Goal: Task Accomplishment & Management: Use online tool/utility

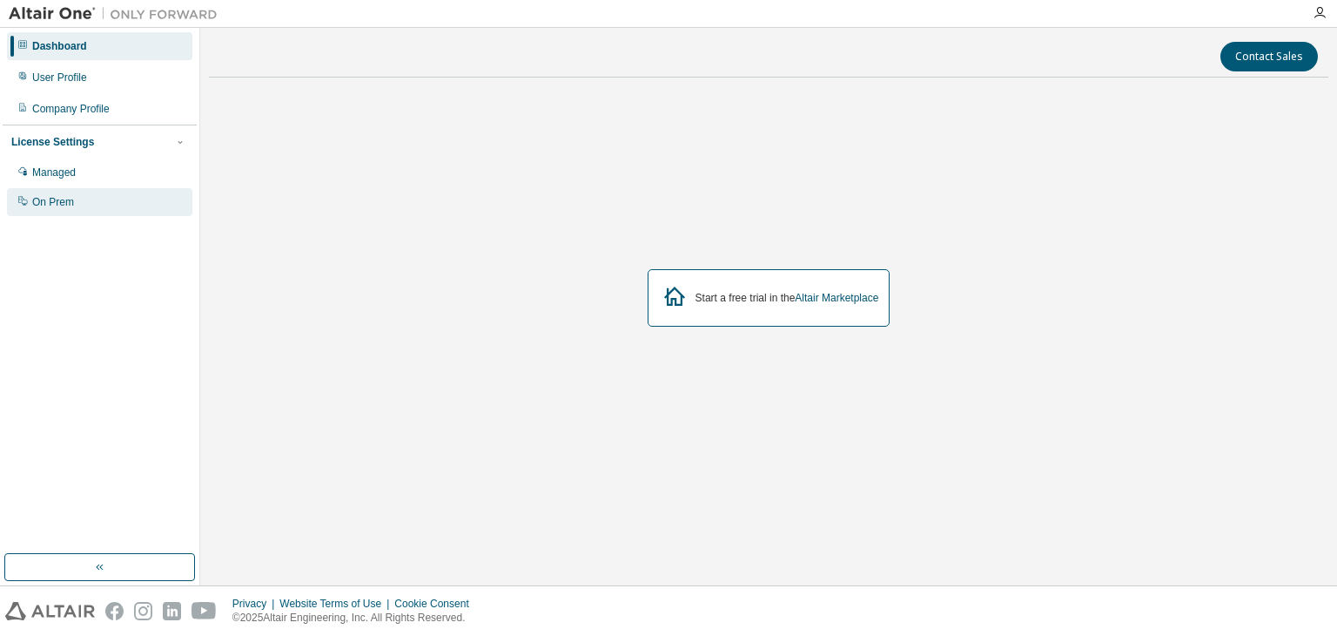
click at [63, 199] on div "On Prem" at bounding box center [53, 202] width 42 height 14
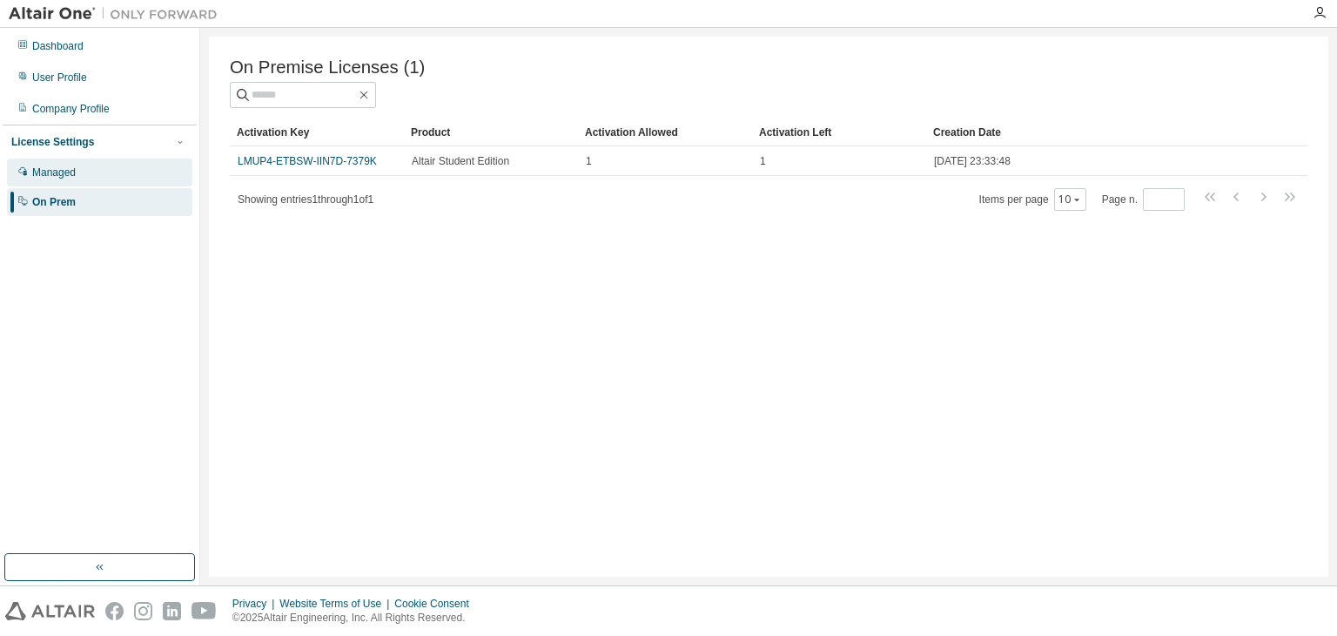
click at [140, 178] on div "Managed" at bounding box center [99, 172] width 185 height 28
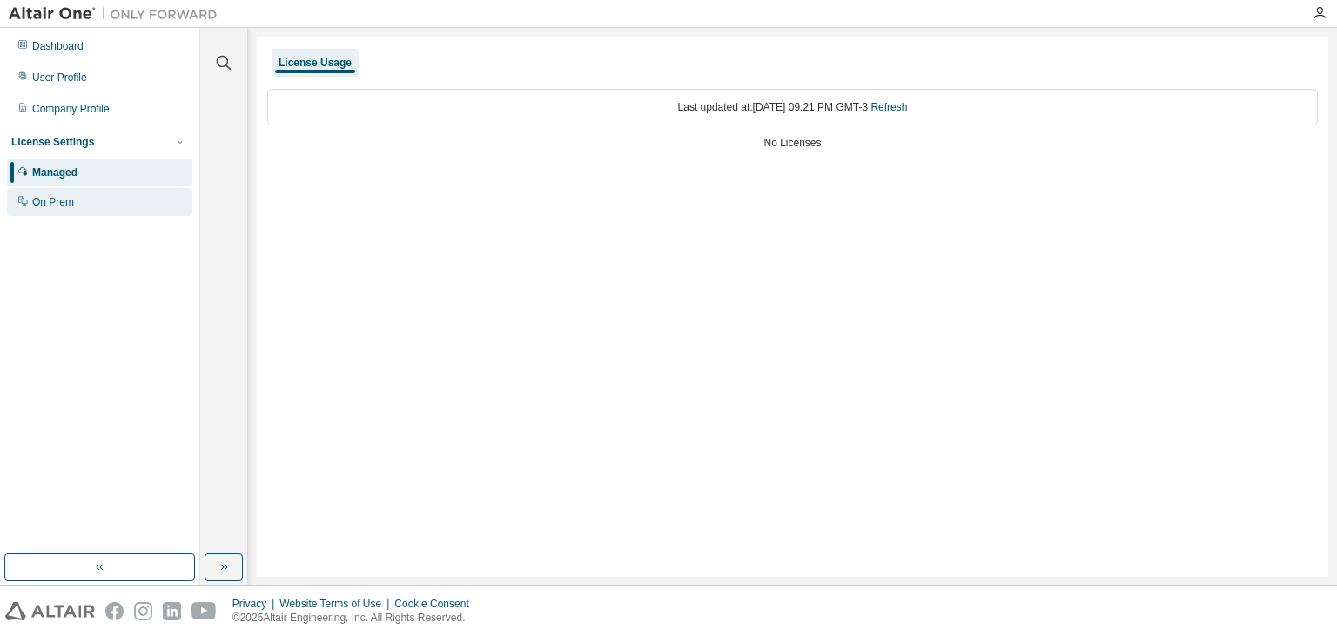
click at [123, 200] on div "On Prem" at bounding box center [99, 202] width 185 height 28
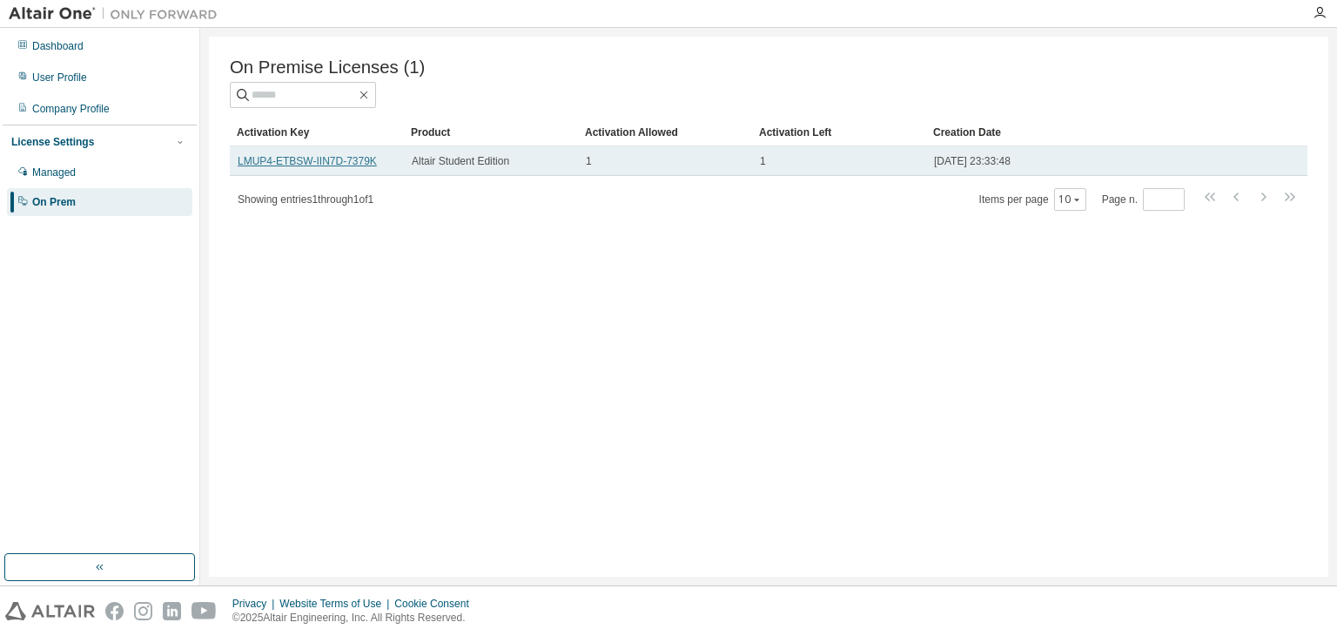
click at [365, 167] on link "LMUP4-ETBSW-IIN7D-7379K" at bounding box center [307, 161] width 139 height 12
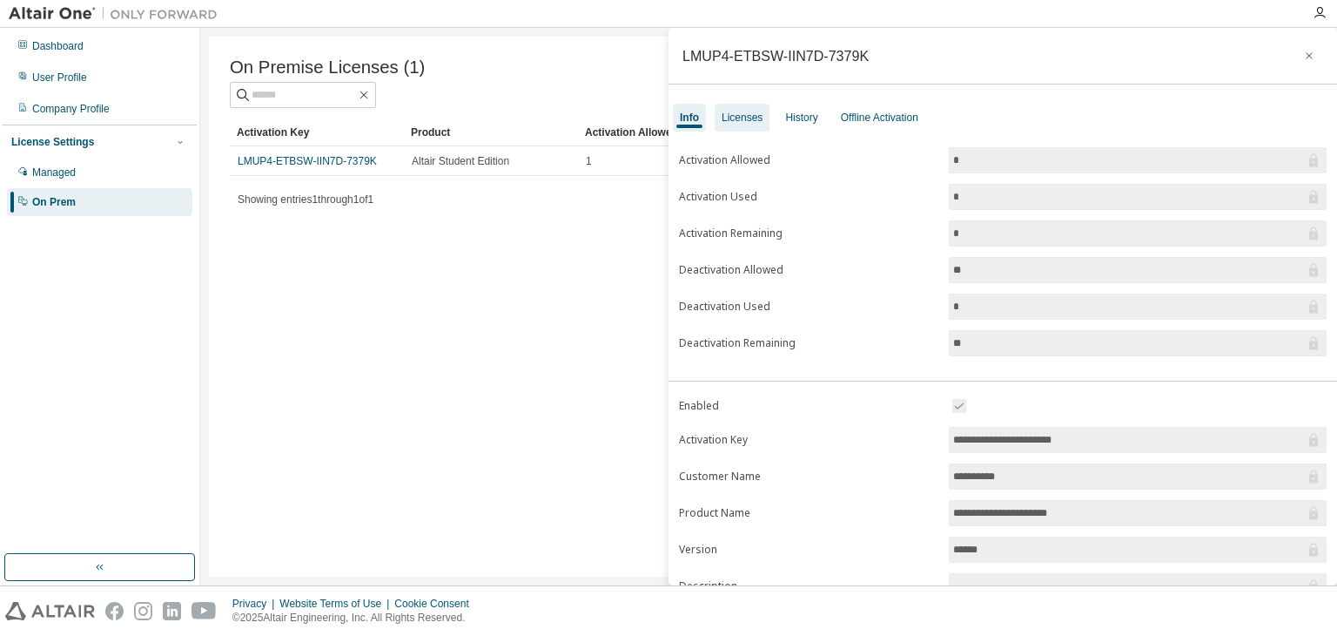
click at [757, 124] on div "Licenses" at bounding box center [742, 118] width 41 height 14
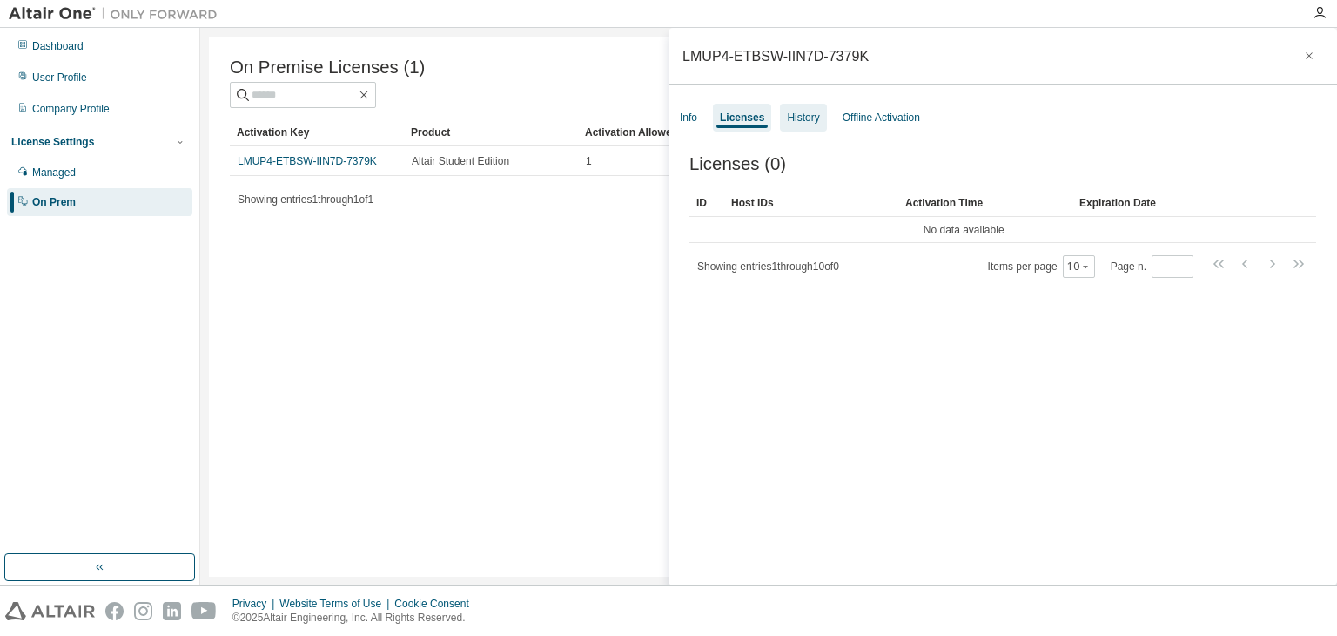
click at [804, 119] on div "History" at bounding box center [803, 118] width 32 height 14
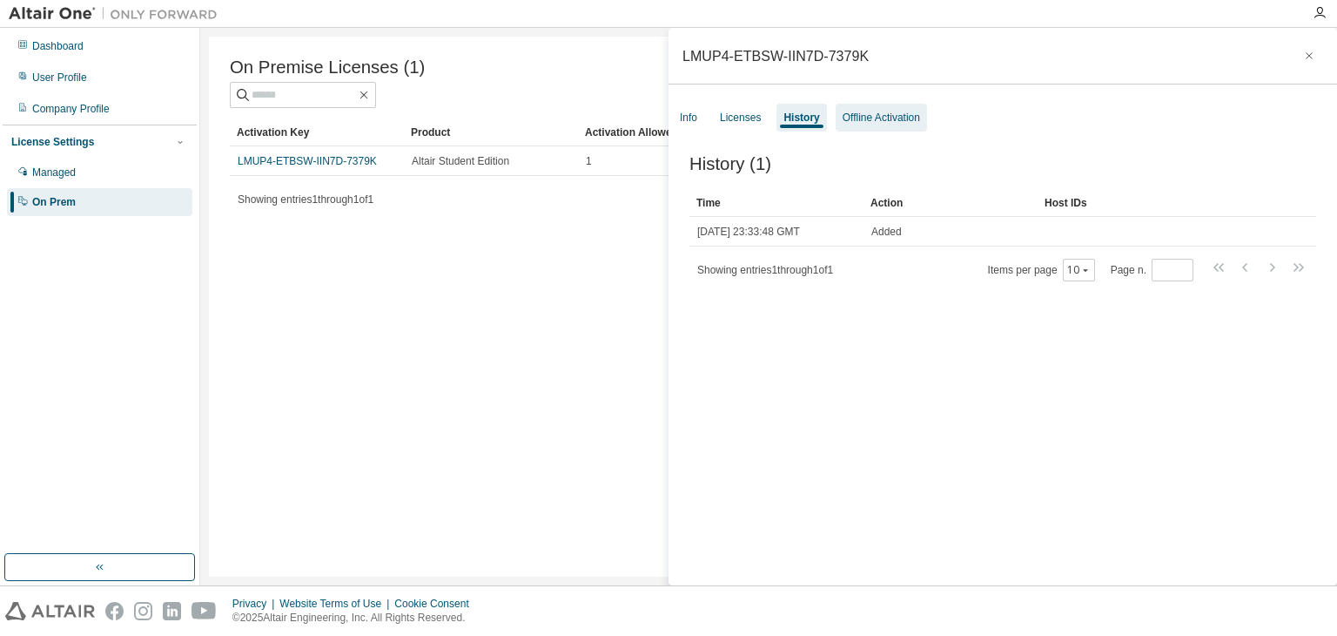
click at [884, 125] on div "Offline Activation" at bounding box center [881, 118] width 91 height 28
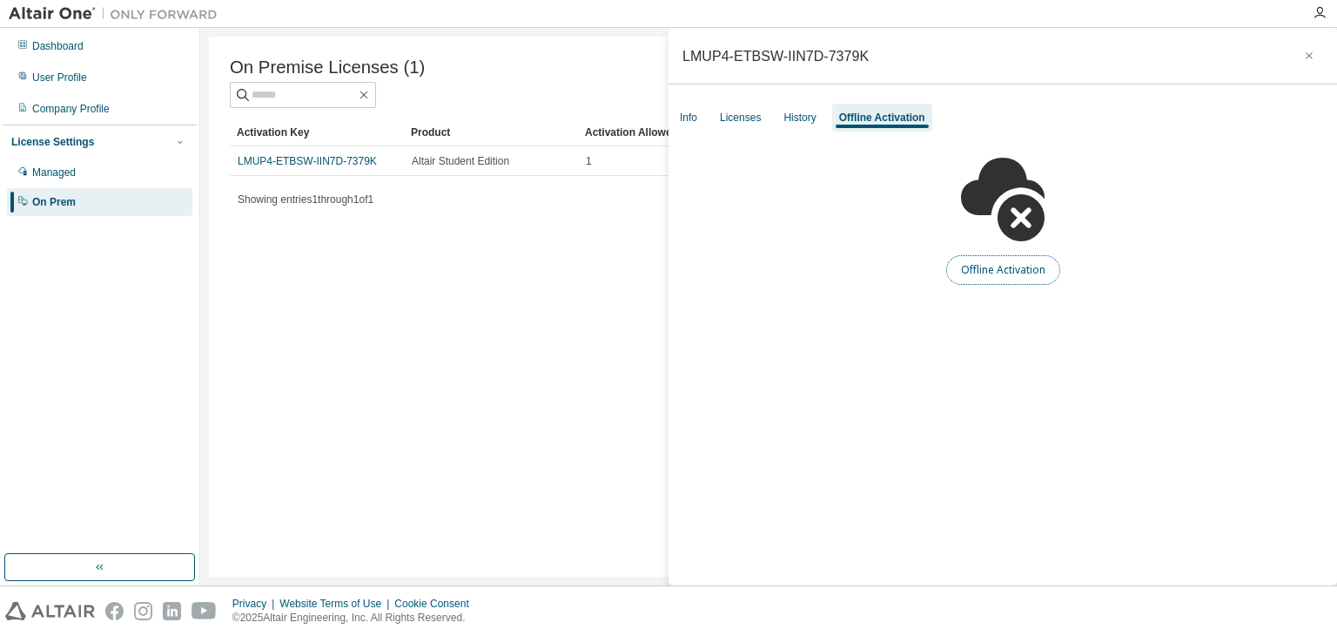
click at [989, 271] on button "Offline Activation" at bounding box center [1003, 270] width 114 height 30
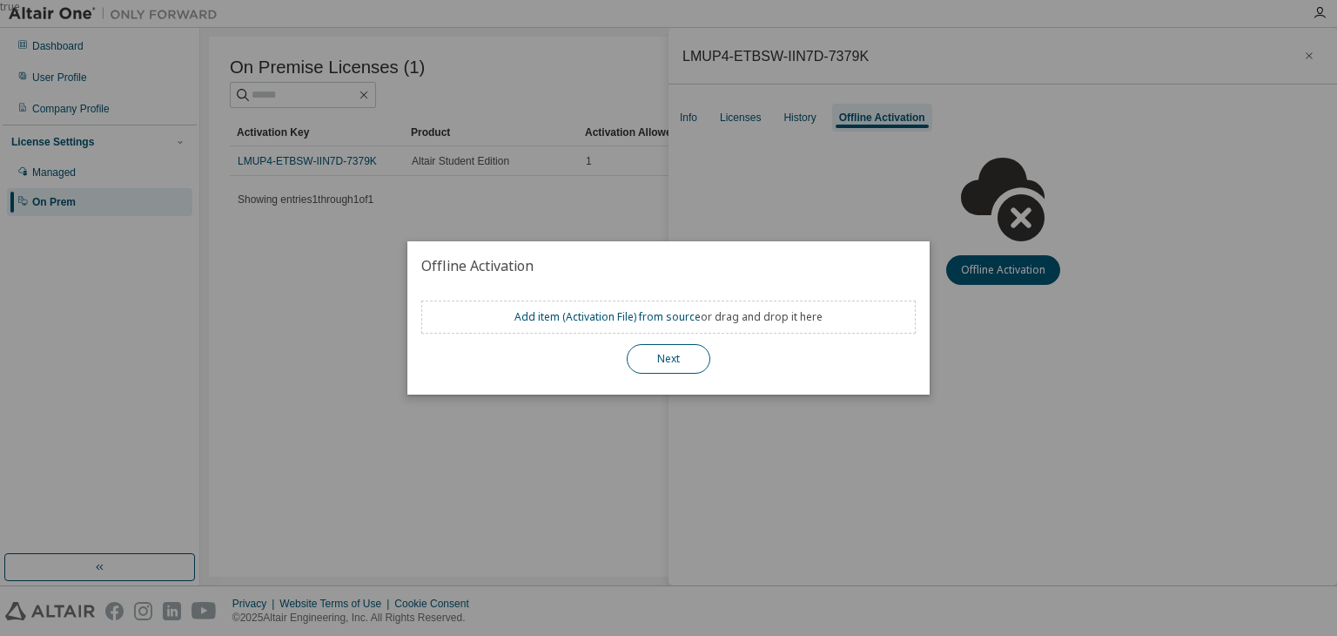
click at [654, 360] on button "Next" at bounding box center [669, 359] width 84 height 30
click at [656, 317] on link "Add item ( Activation File ) from source" at bounding box center [608, 316] width 186 height 15
click at [853, 181] on div "true" at bounding box center [668, 318] width 1337 height 636
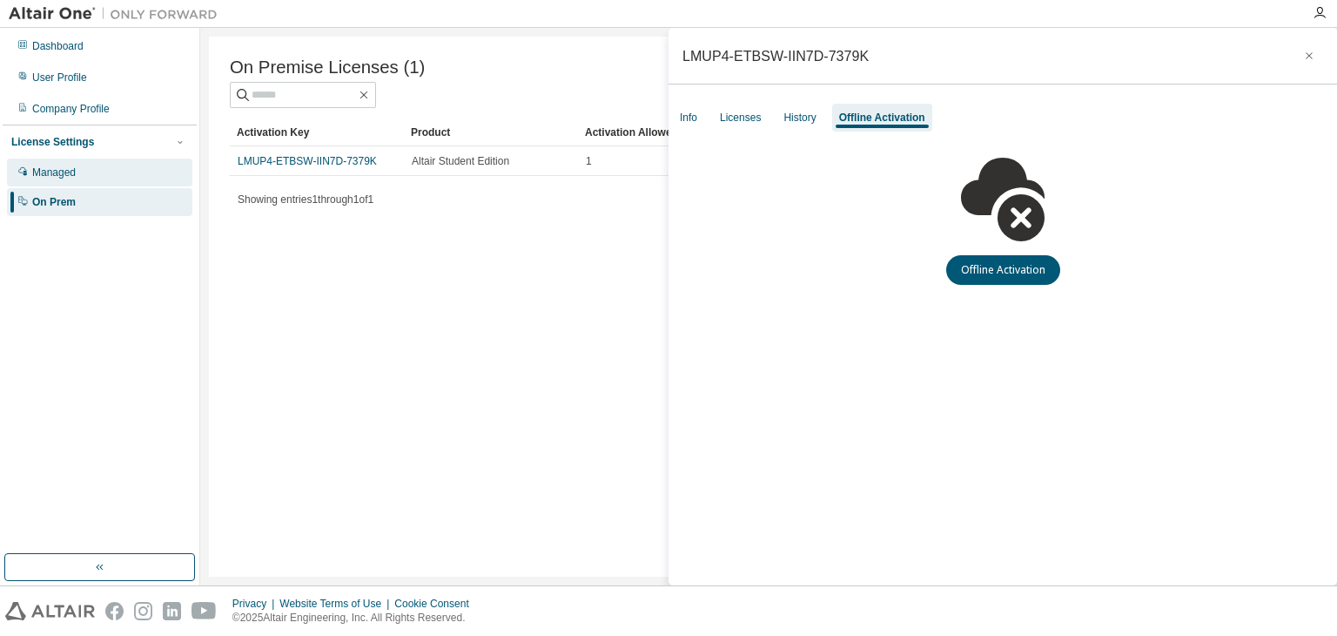
click at [118, 179] on div "Managed" at bounding box center [99, 172] width 185 height 28
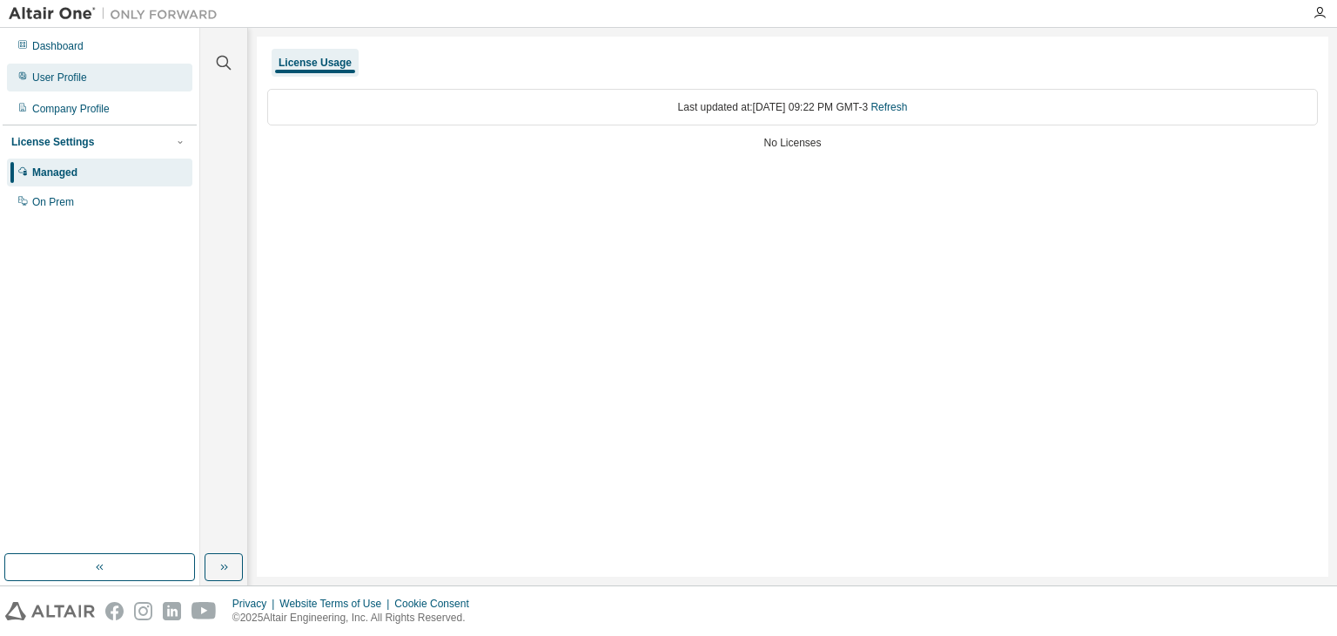
click at [120, 71] on div "User Profile" at bounding box center [99, 78] width 185 height 28
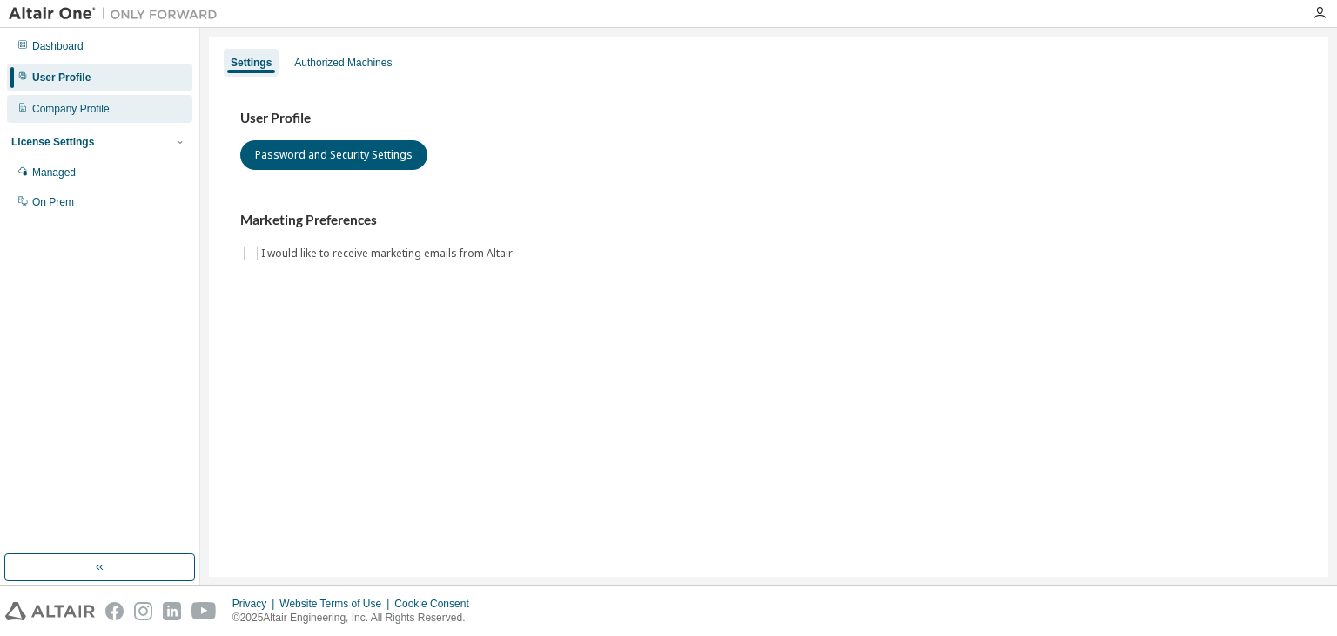
click at [111, 98] on div "Company Profile" at bounding box center [99, 109] width 185 height 28
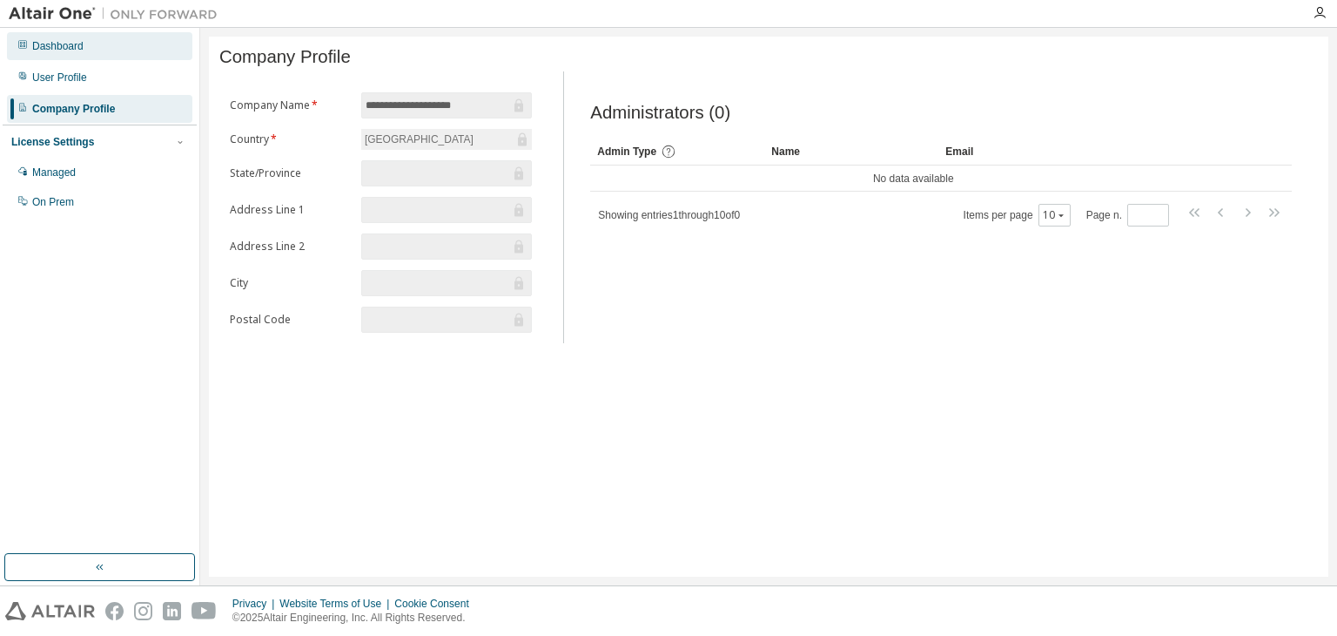
click at [98, 55] on div "Dashboard" at bounding box center [99, 46] width 185 height 28
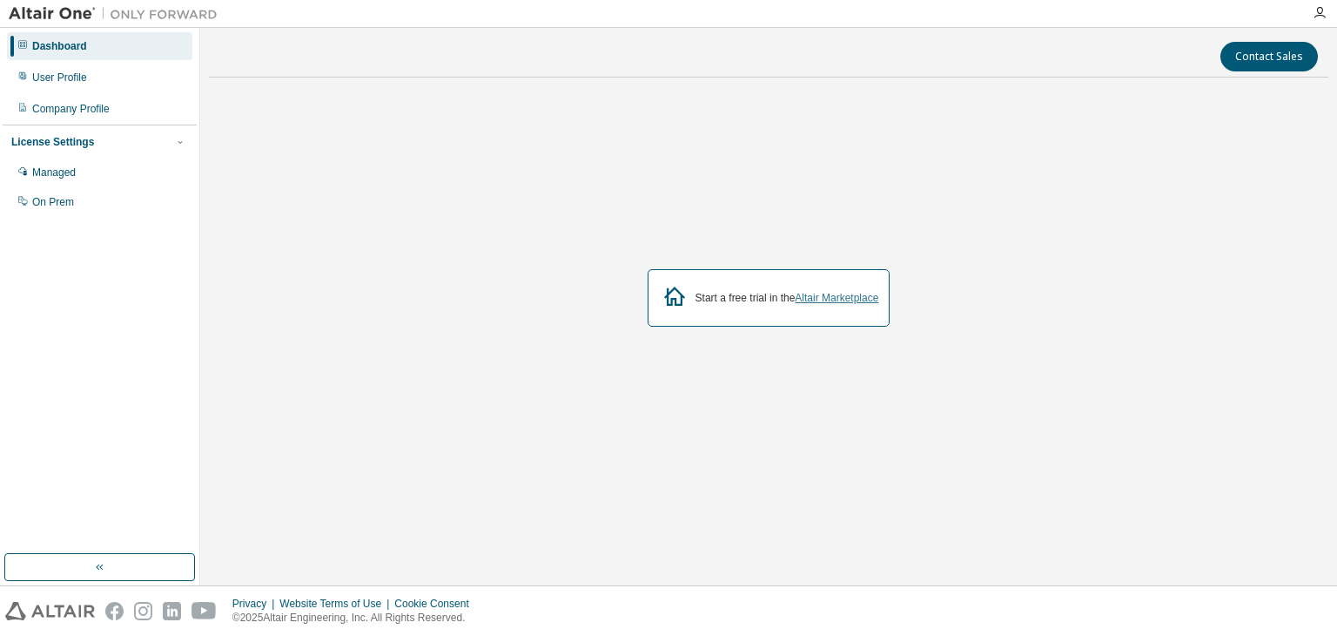
click at [830, 297] on link "Altair Marketplace" at bounding box center [837, 298] width 84 height 12
